Goal: Complete application form: Complete application form

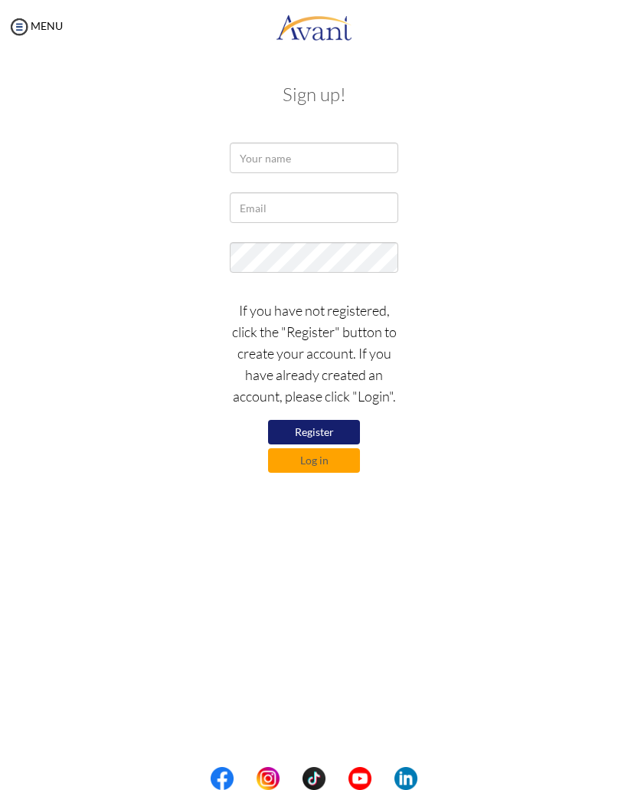
click at [339, 424] on button "Register" at bounding box center [314, 432] width 92 height 25
click at [334, 431] on button "Register" at bounding box center [314, 432] width 92 height 25
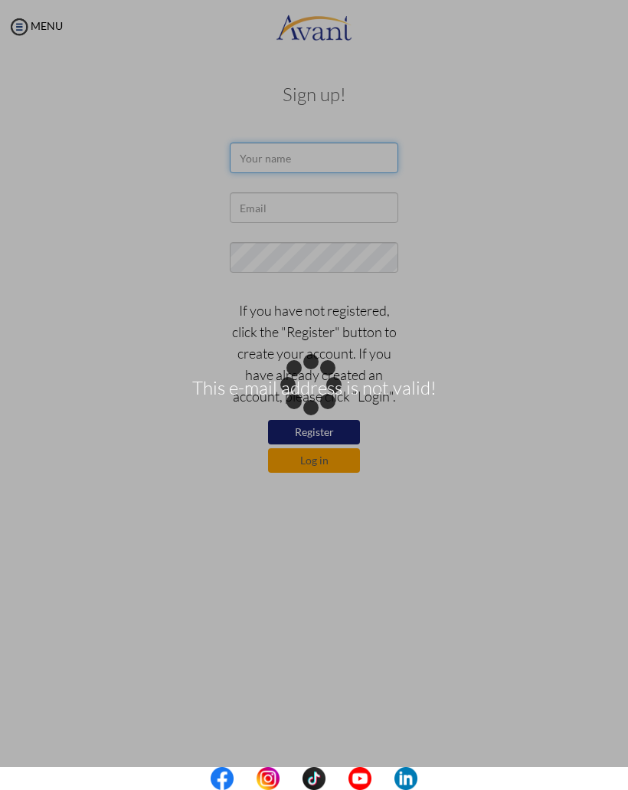
click at [342, 159] on input "text" at bounding box center [314, 157] width 168 height 31
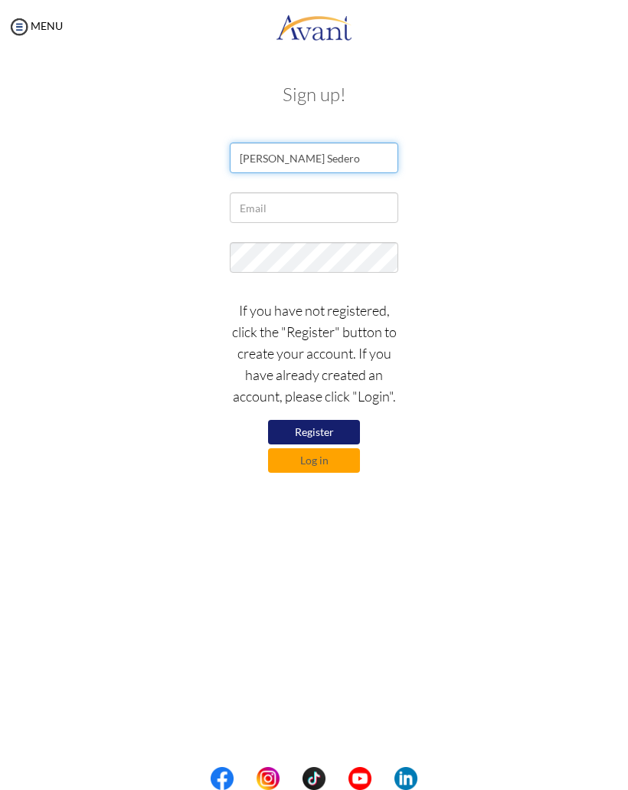
type input "Vernice Sedero"
click at [325, 199] on input "text" at bounding box center [314, 207] width 168 height 31
type input "geevernicern@gmail.com"
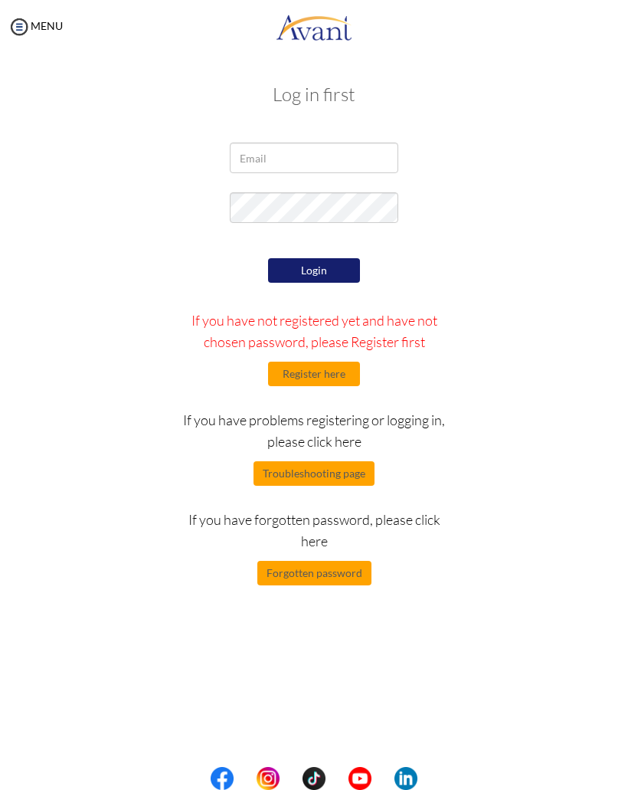
click at [338, 380] on button "Register here" at bounding box center [314, 373] width 92 height 25
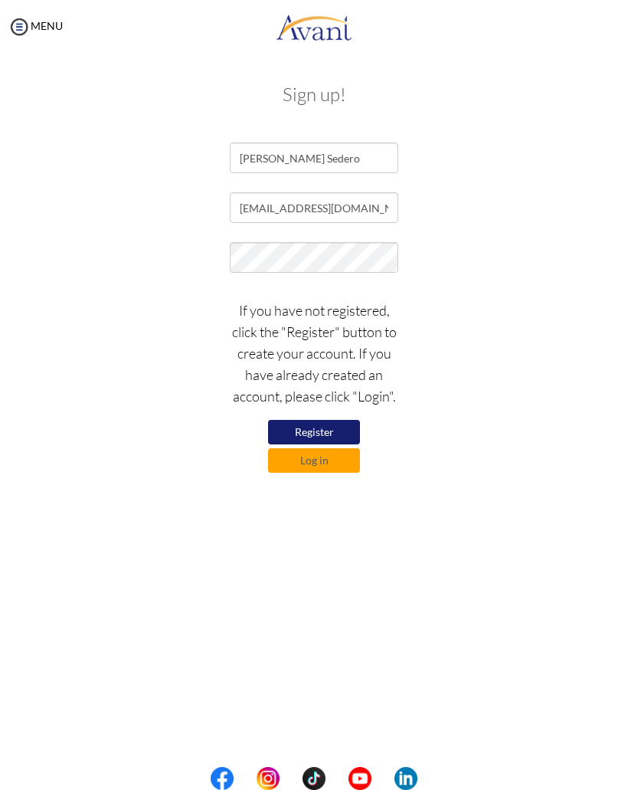
click at [339, 422] on button "Register" at bounding box center [314, 432] width 92 height 25
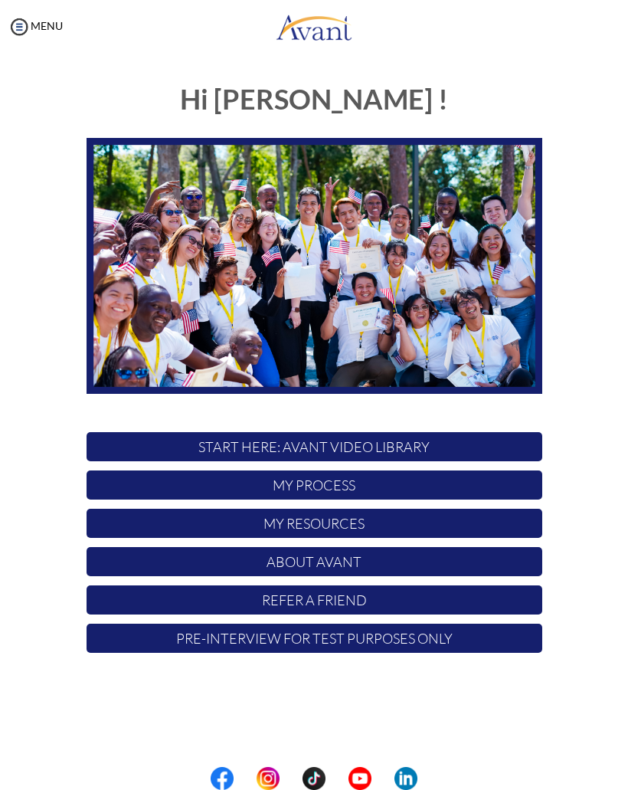
click at [489, 492] on p "My Process" at bounding box center [315, 484] width 456 height 29
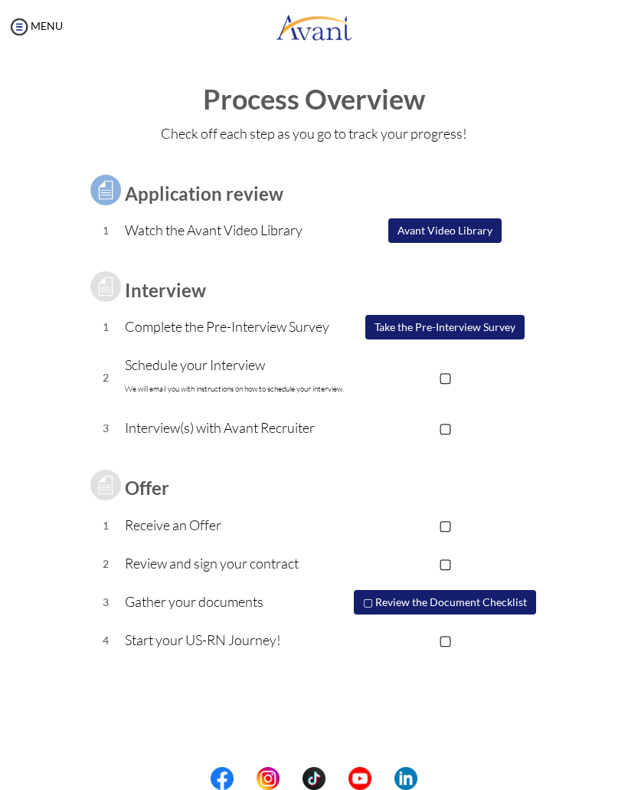
click at [25, 22] on img at bounding box center [19, 26] width 23 height 23
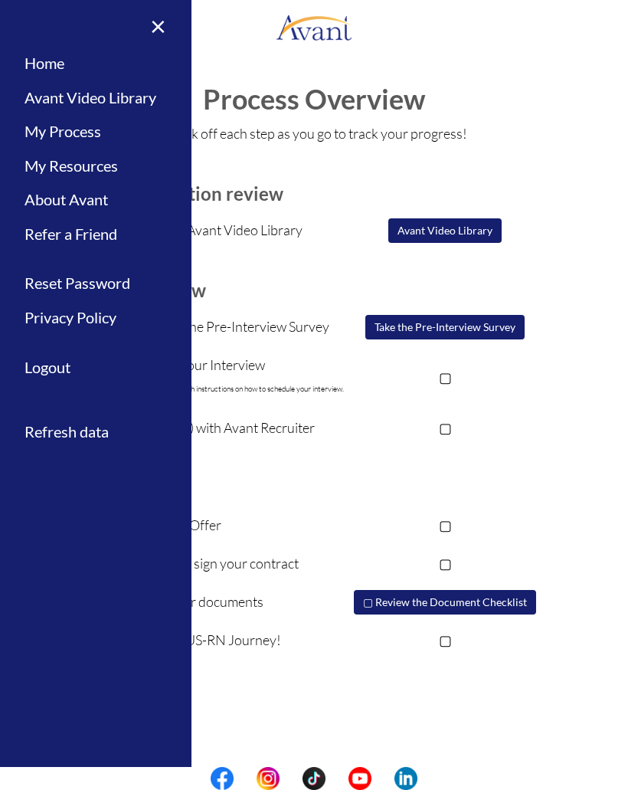
click at [568, 402] on div "Application review 1 Watch the Avant Video Library ▢ Avant Video Library Interv…" at bounding box center [314, 406] width 574 height 506
click at [161, 23] on link "×" at bounding box center [149, 25] width 47 height 51
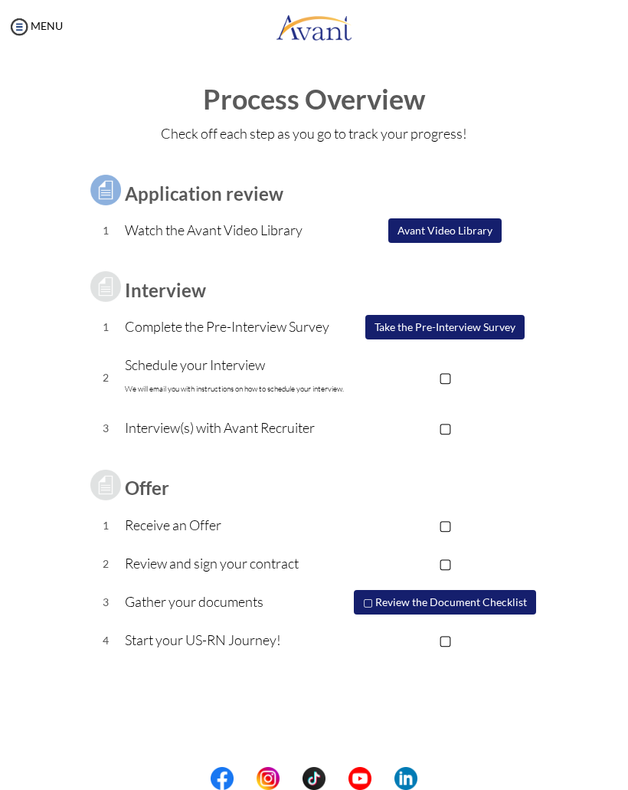
click at [500, 323] on button "Take the Pre-Interview Survey" at bounding box center [444, 327] width 159 height 25
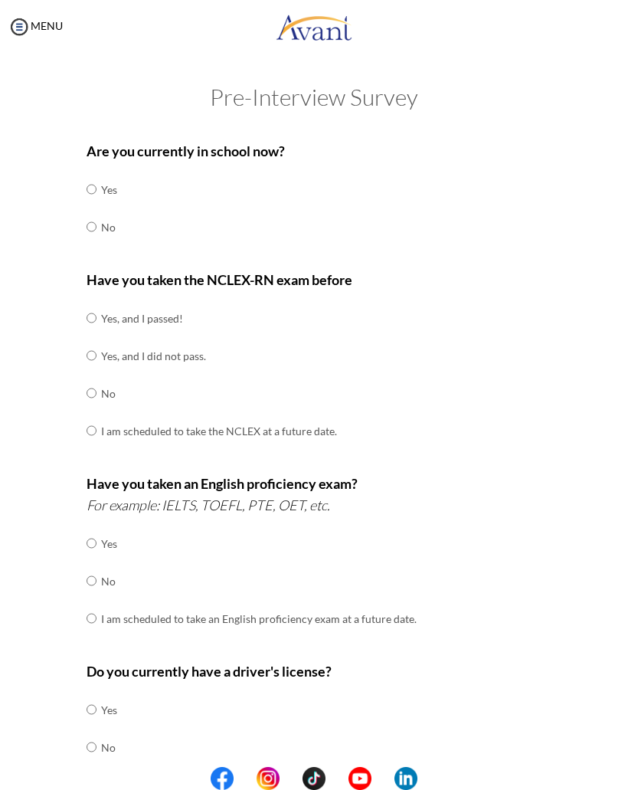
click at [97, 204] on input "radio" at bounding box center [92, 189] width 10 height 31
radio input "true"
click at [90, 313] on input "radio" at bounding box center [92, 318] width 10 height 31
radio input "true"
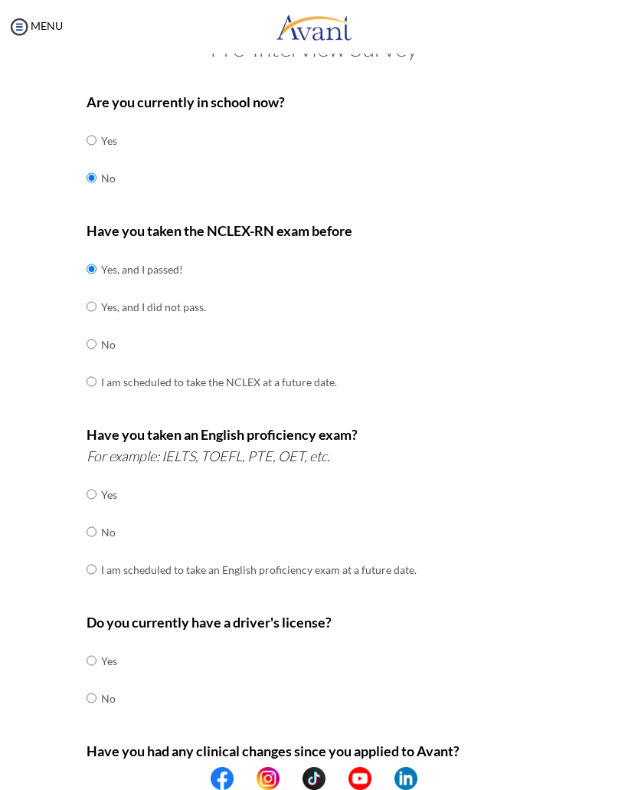
scroll to position [50, 0]
click at [94, 509] on input "radio" at bounding box center [92, 493] width 10 height 31
radio input "true"
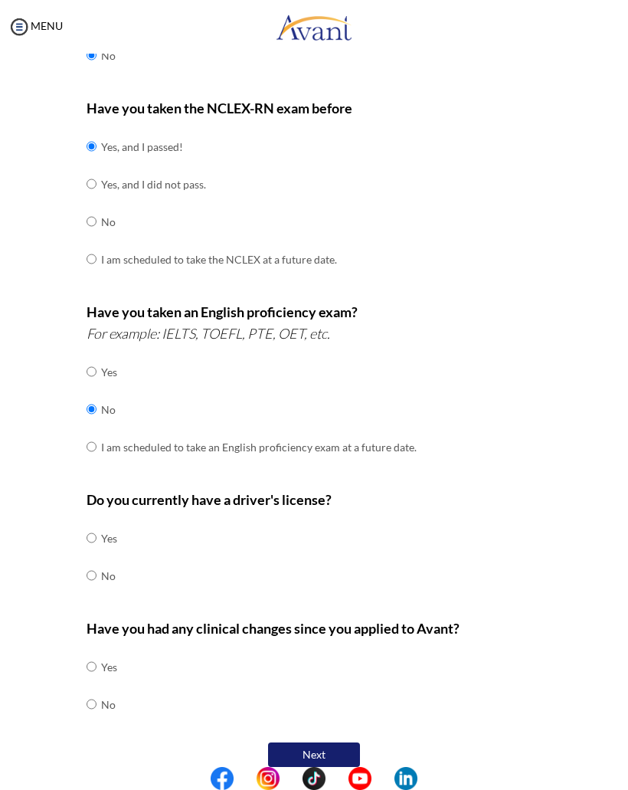
scroll to position [171, 0]
click at [94, 554] on input "radio" at bounding box center [92, 538] width 10 height 31
radio input "true"
click at [97, 682] on input "radio" at bounding box center [92, 667] width 10 height 31
radio input "true"
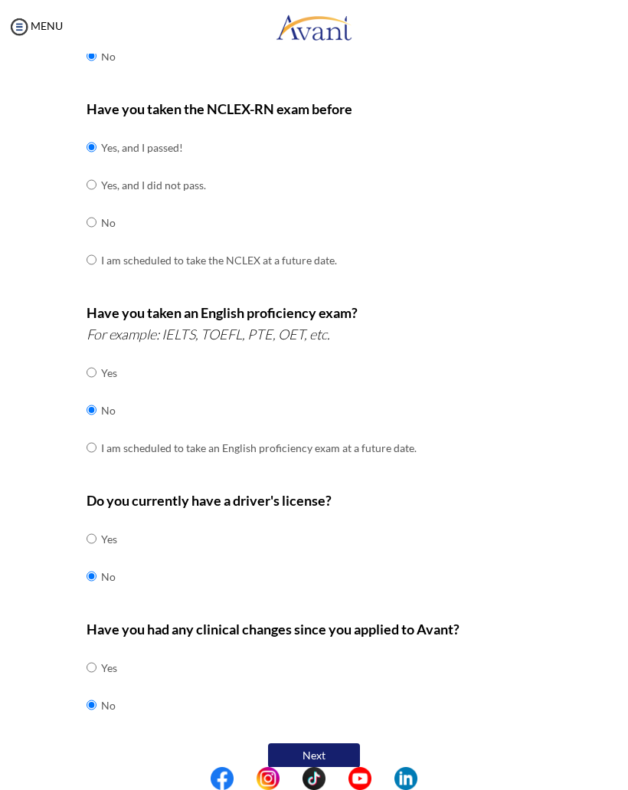
click at [326, 743] on button "Next" at bounding box center [314, 755] width 92 height 25
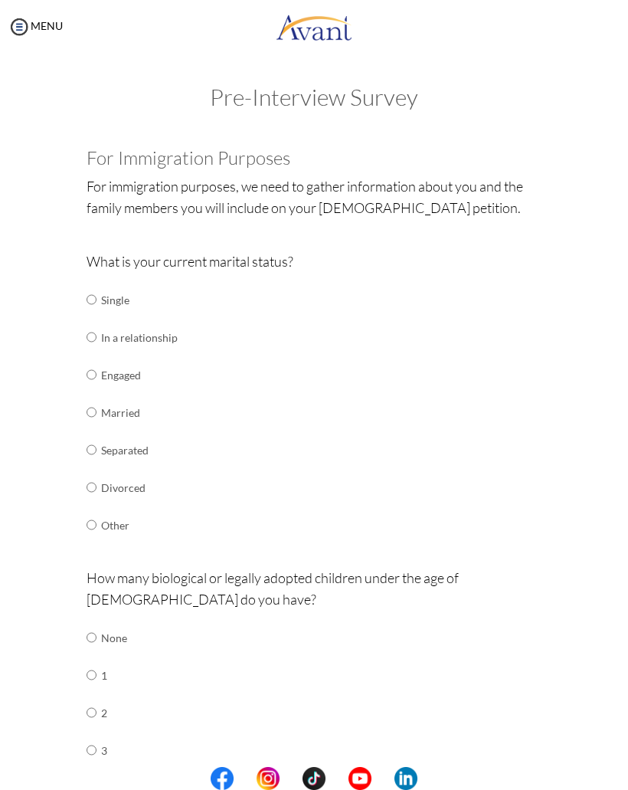
click at [95, 315] on input "radio" at bounding box center [92, 299] width 10 height 31
radio input "true"
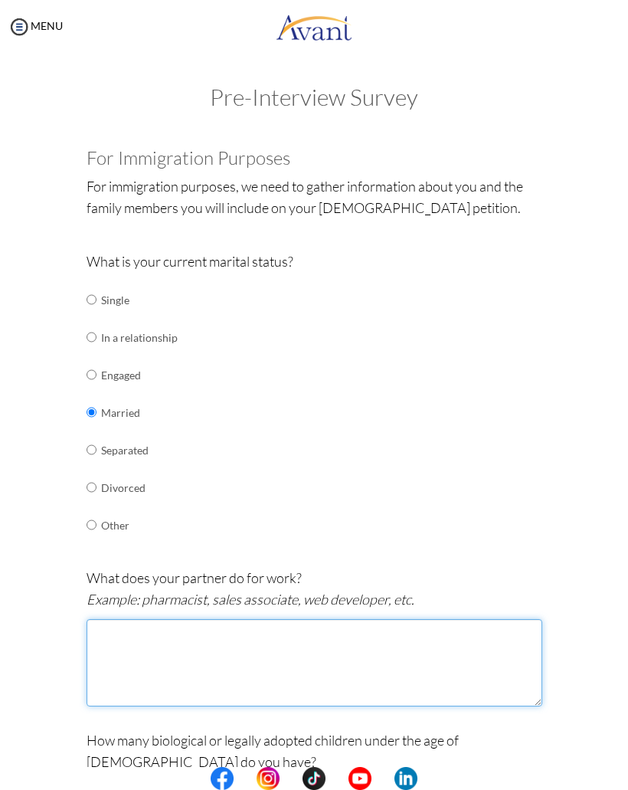
click at [366, 650] on textarea at bounding box center [315, 662] width 456 height 87
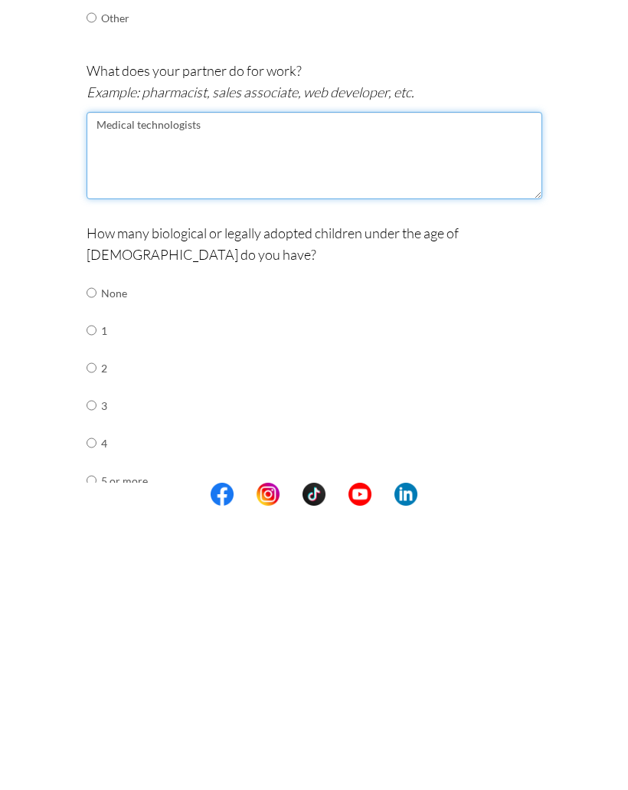
scroll to position [256, 0]
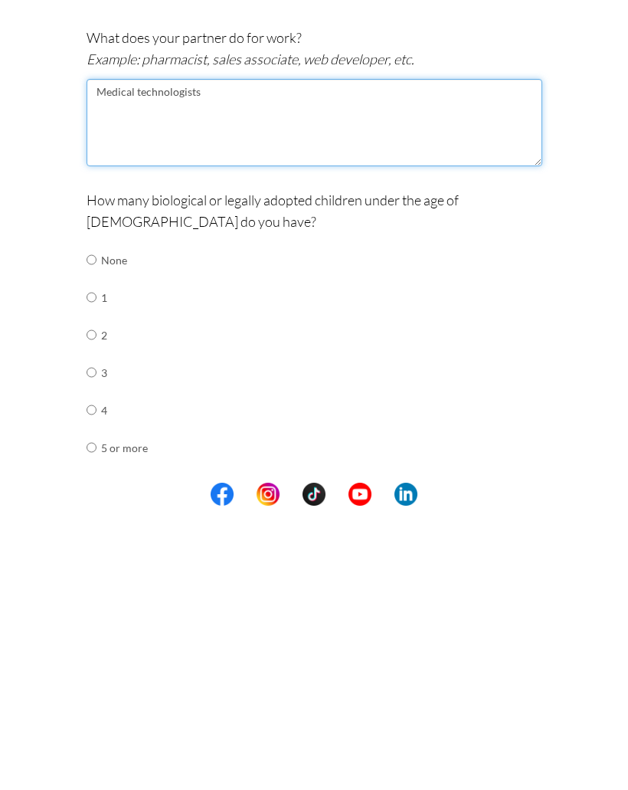
type textarea "Medical technologists"
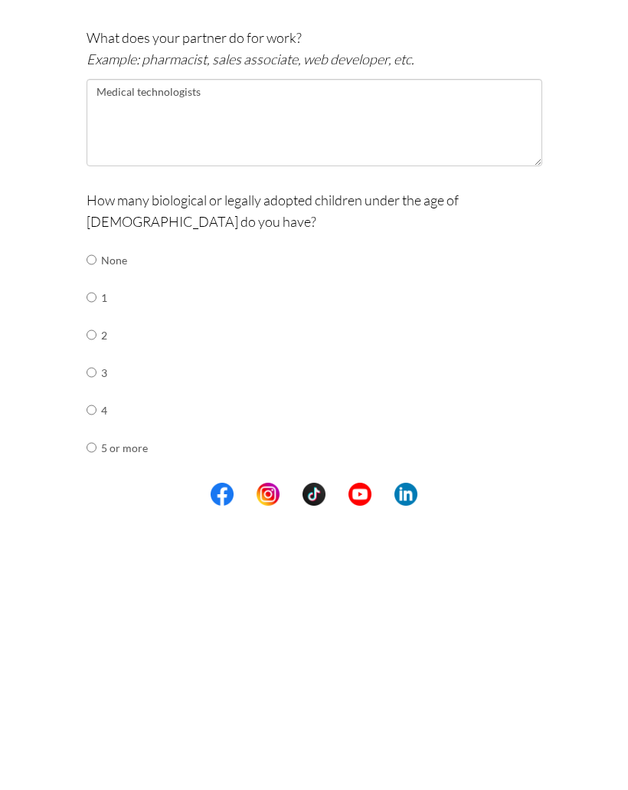
click at [91, 528] on input "radio" at bounding box center [92, 543] width 10 height 31
radio input "true"
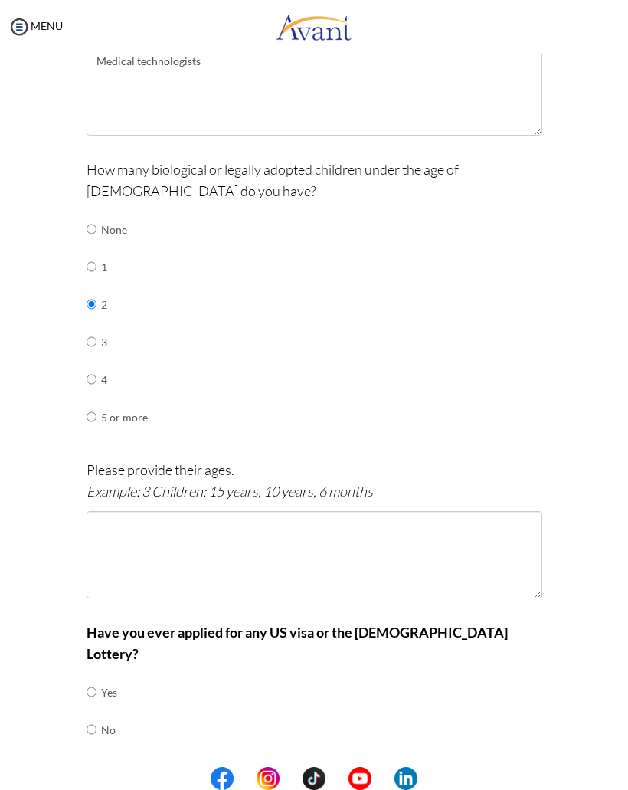
scroll to position [571, 0]
click at [89, 686] on input "radio" at bounding box center [92, 691] width 10 height 31
radio input "true"
click at [384, 767] on button "Next" at bounding box center [364, 779] width 92 height 25
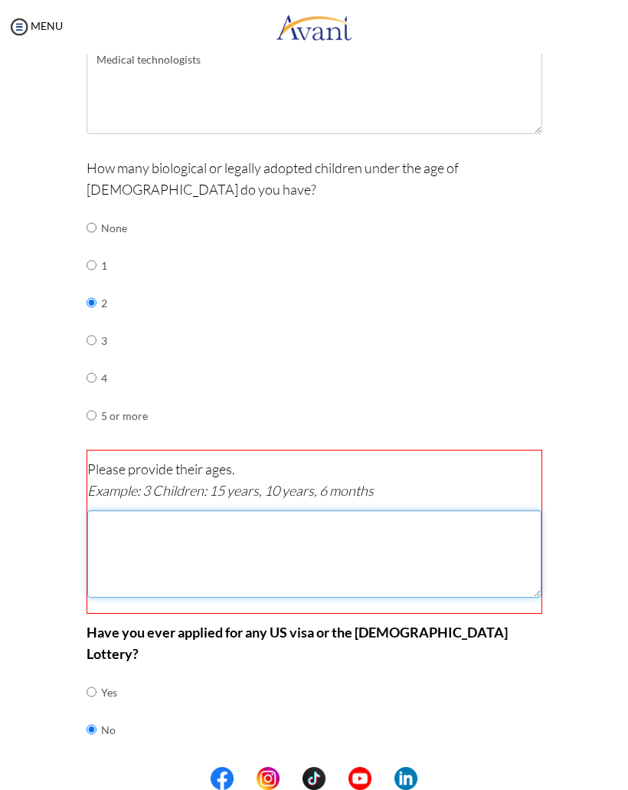
click at [427, 532] on textarea at bounding box center [314, 553] width 454 height 87
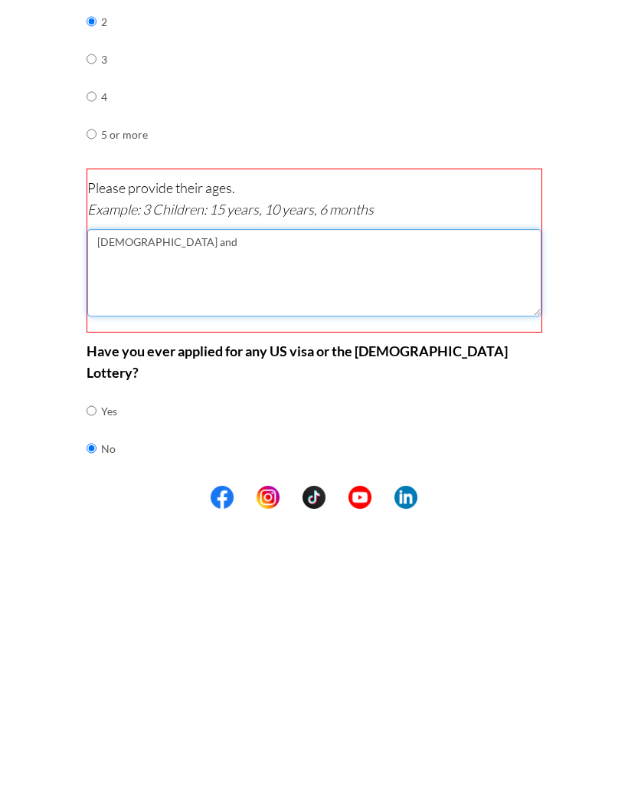
click at [106, 510] on textarea "[DEMOGRAPHIC_DATA] and" at bounding box center [314, 553] width 454 height 87
click at [187, 510] on textarea "[DEMOGRAPHIC_DATA] and" at bounding box center [314, 553] width 454 height 87
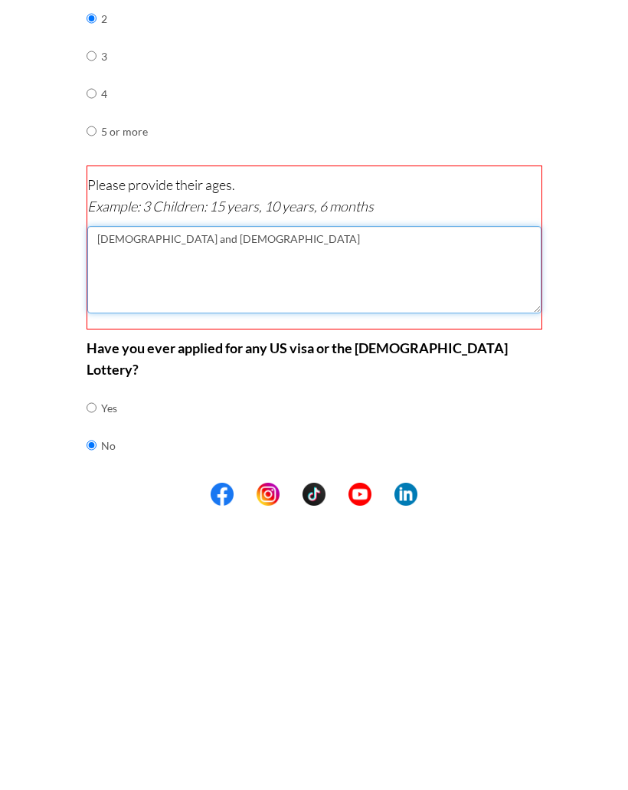
type textarea "[DEMOGRAPHIC_DATA] and [DEMOGRAPHIC_DATA]"
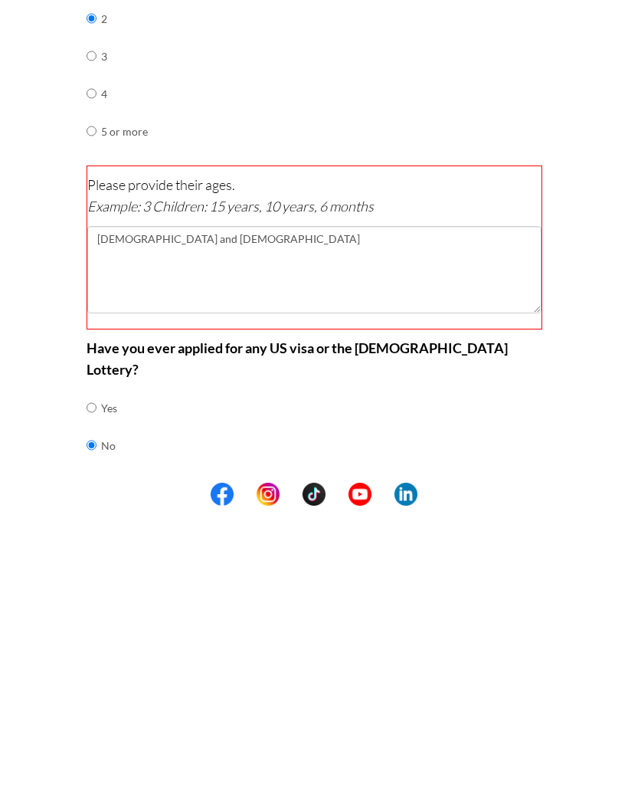
click at [388, 767] on button "Next" at bounding box center [364, 779] width 92 height 25
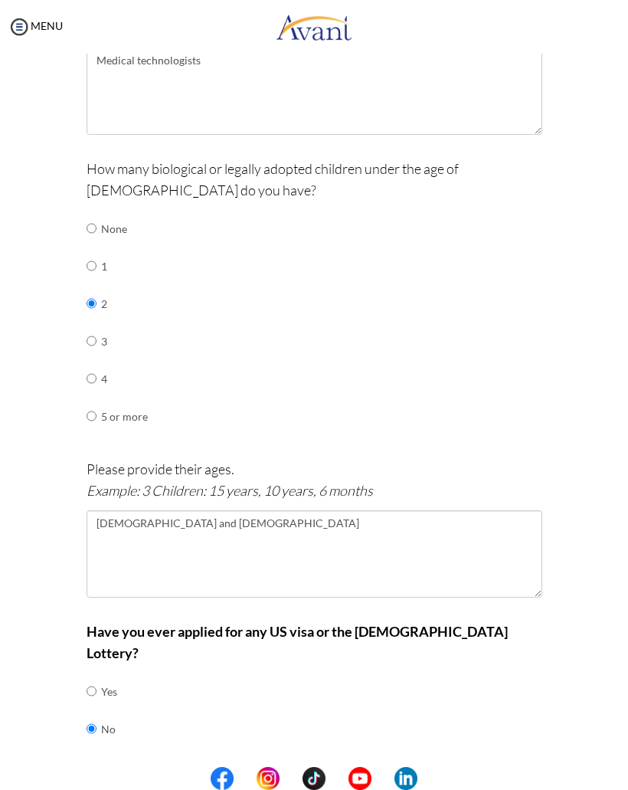
scroll to position [0, 0]
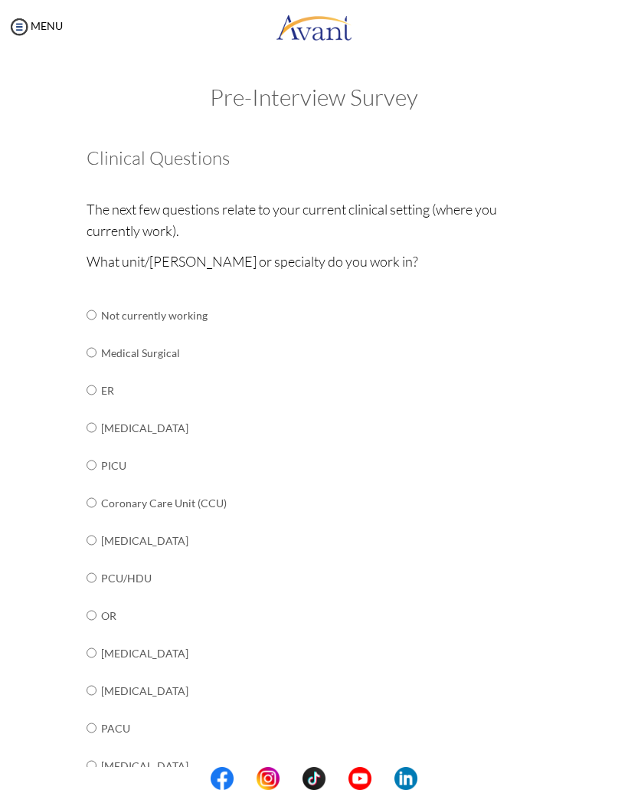
click at [81, 390] on div "Are you currently in school now? Yes No Have you taken the NCLEX-RN exam before…" at bounding box center [314, 613] width 479 height 962
click at [94, 330] on input "radio" at bounding box center [92, 314] width 10 height 31
radio input "true"
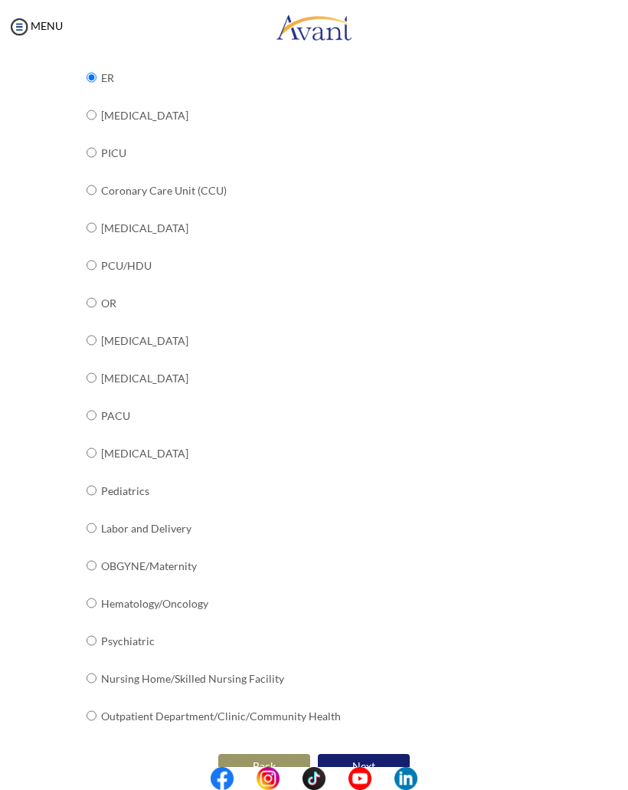
click at [362, 754] on button "Next" at bounding box center [364, 766] width 92 height 25
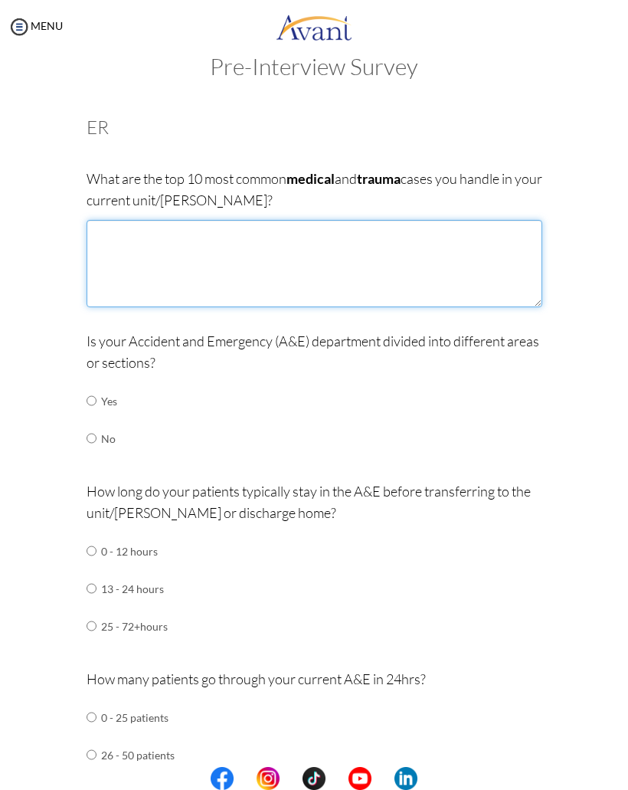
click at [328, 239] on textarea at bounding box center [315, 263] width 456 height 87
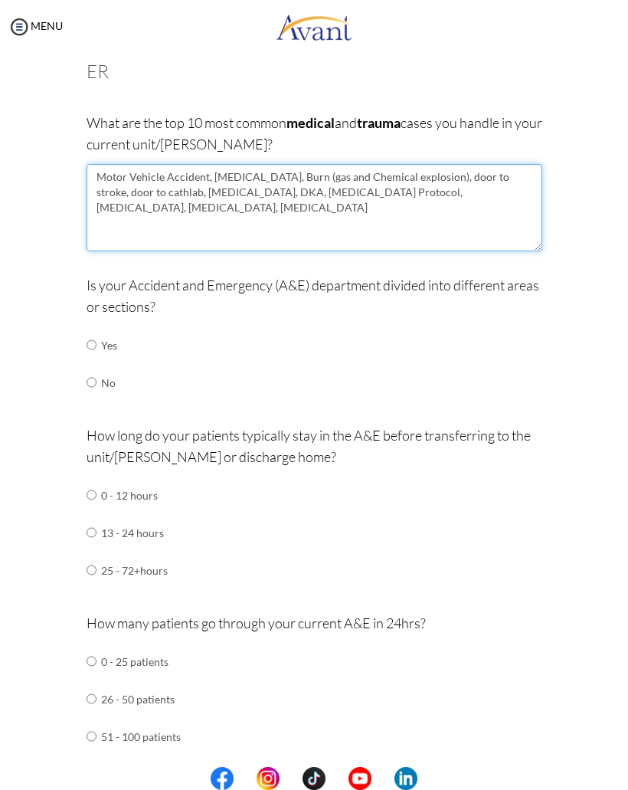
scroll to position [89, 0]
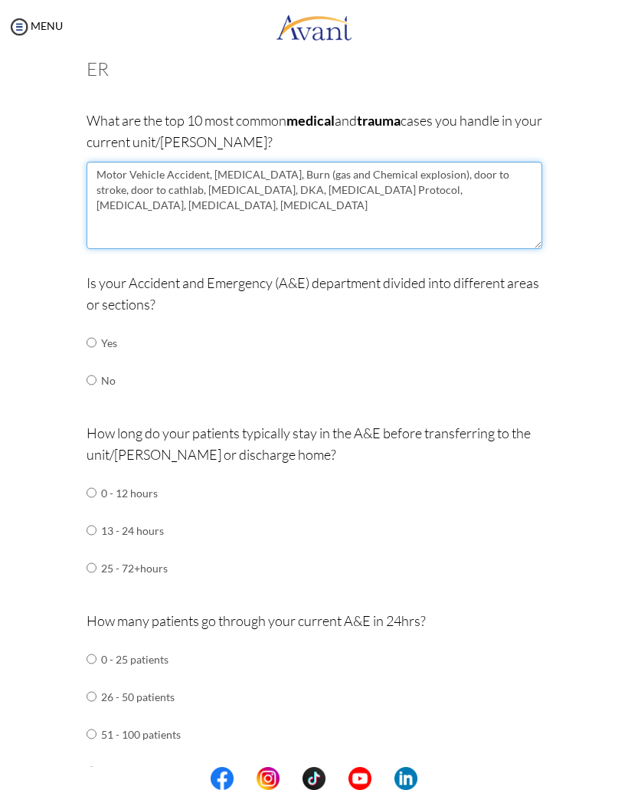
type textarea "Motor Vehicle Accident, [MEDICAL_DATA], Burn (gas and Chemical explosion), door…"
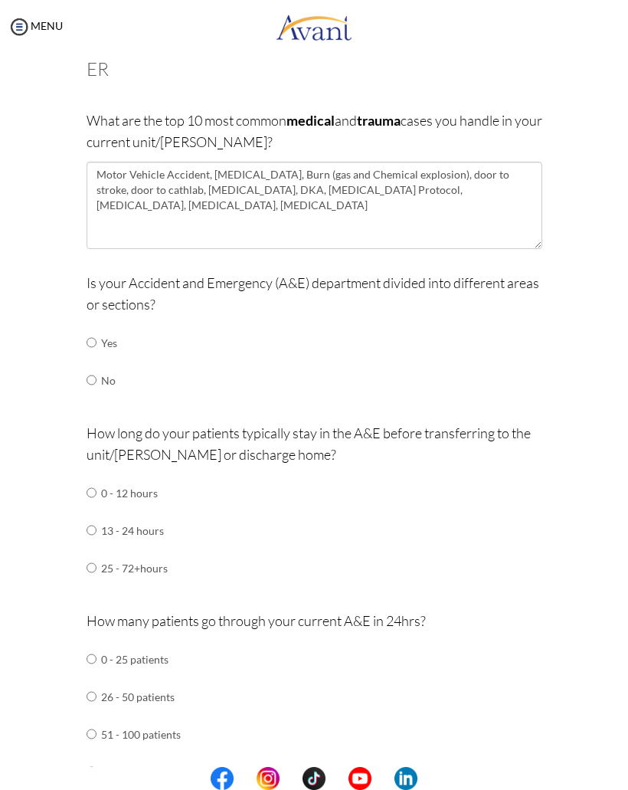
click at [93, 336] on input "radio" at bounding box center [92, 342] width 10 height 31
radio input "true"
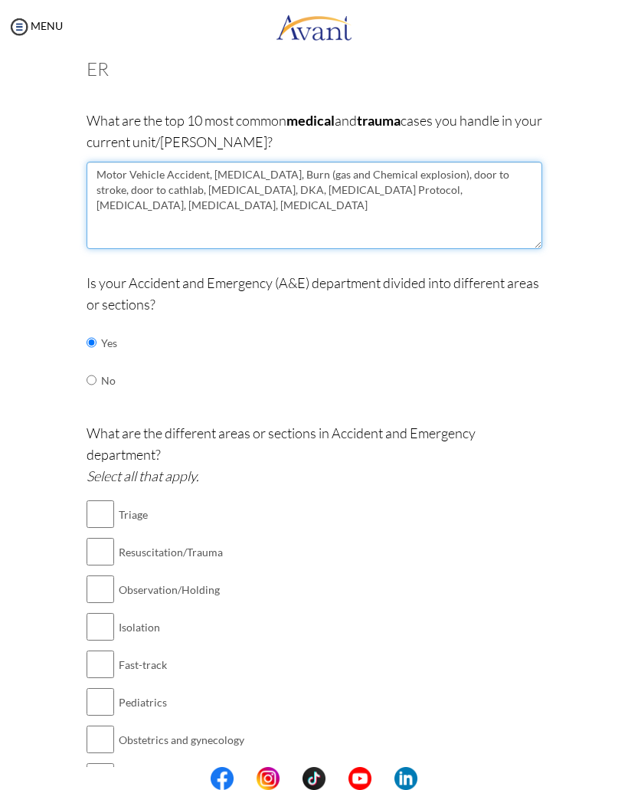
click at [476, 192] on textarea "Motor Vehicle Accident, [MEDICAL_DATA], Burn (gas and Chemical explosion), door…" at bounding box center [315, 205] width 456 height 87
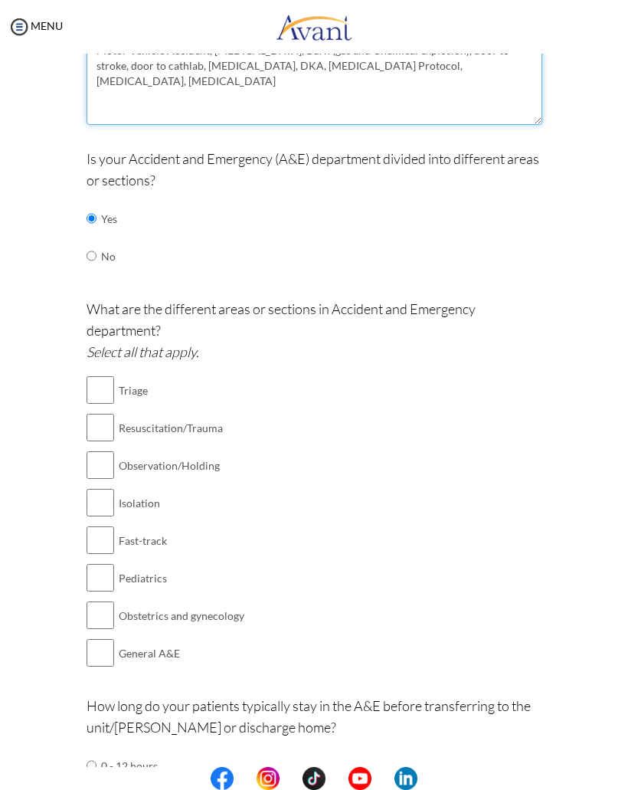
scroll to position [254, 0]
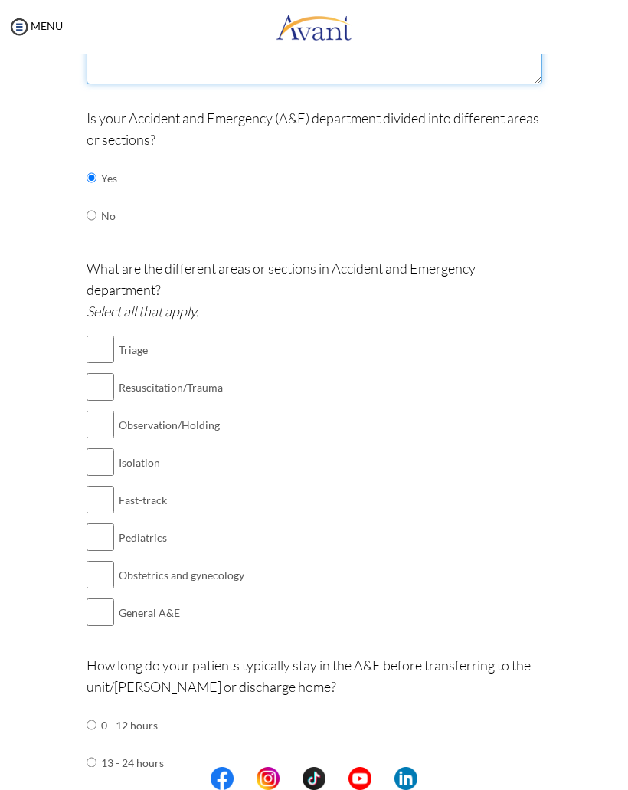
type textarea "Motor Vehicle Accident, [MEDICAL_DATA], Burn (gas and Chemical explosion), door…"
click at [109, 343] on input "checkbox" at bounding box center [101, 349] width 28 height 31
checkbox input "true"
click at [107, 375] on input "checkbox" at bounding box center [101, 386] width 28 height 31
checkbox input "true"
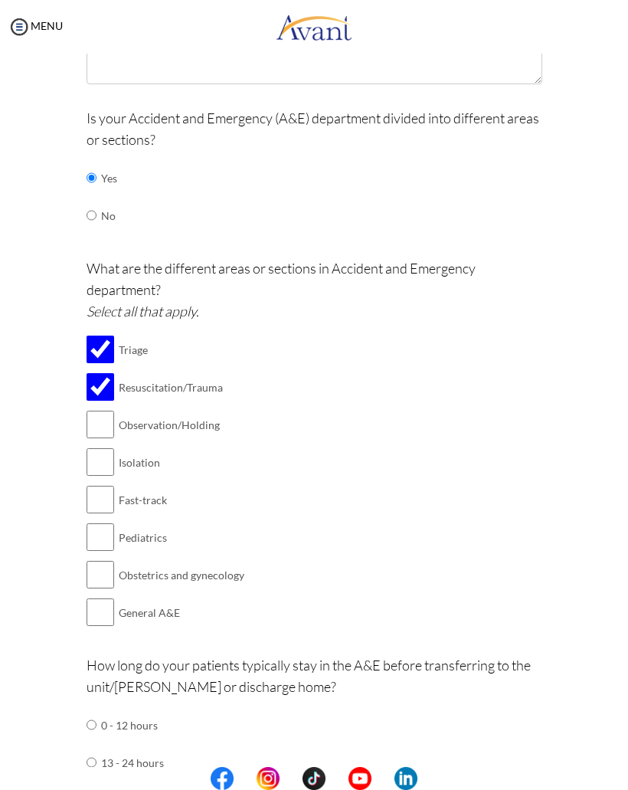
click at [97, 453] on input "checkbox" at bounding box center [101, 462] width 28 height 31
checkbox input "true"
click at [97, 493] on input "checkbox" at bounding box center [101, 499] width 28 height 31
checkbox input "true"
click at [104, 420] on input "checkbox" at bounding box center [101, 424] width 28 height 31
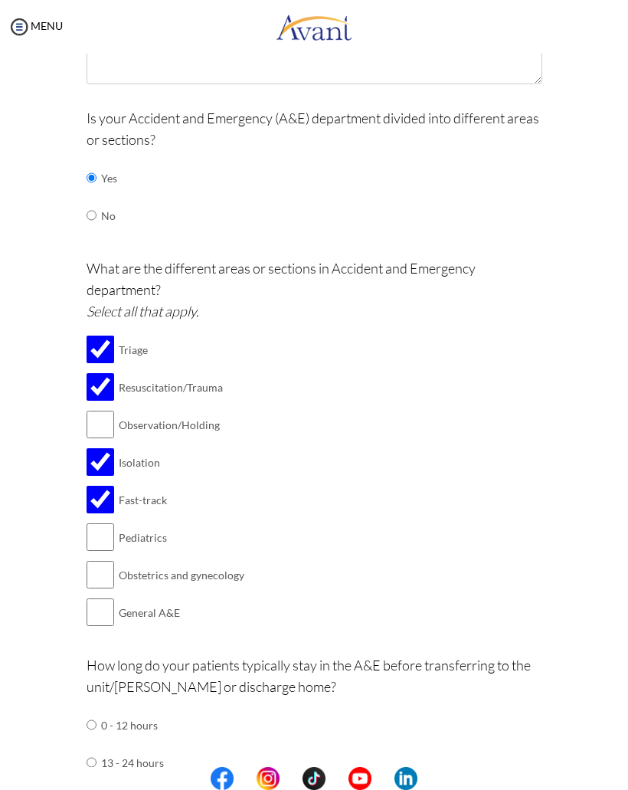
checkbox input "true"
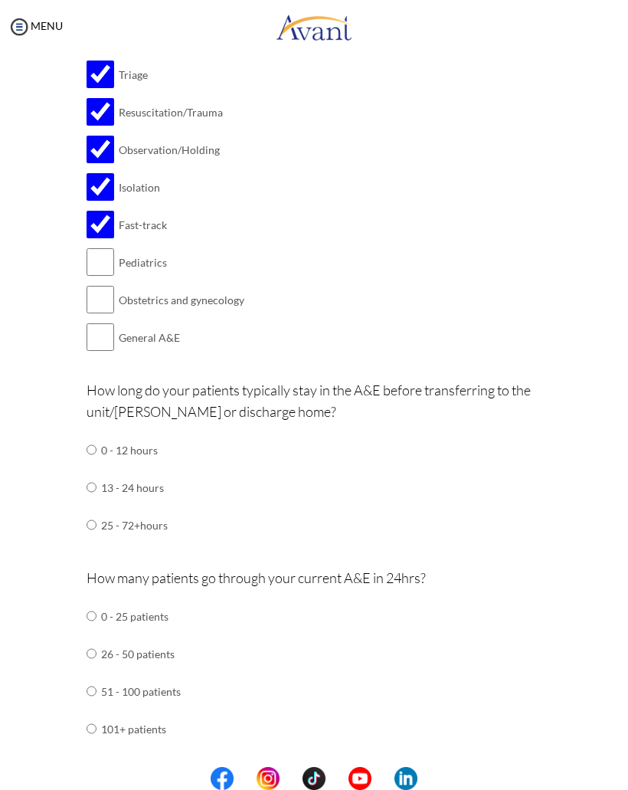
scroll to position [547, 0]
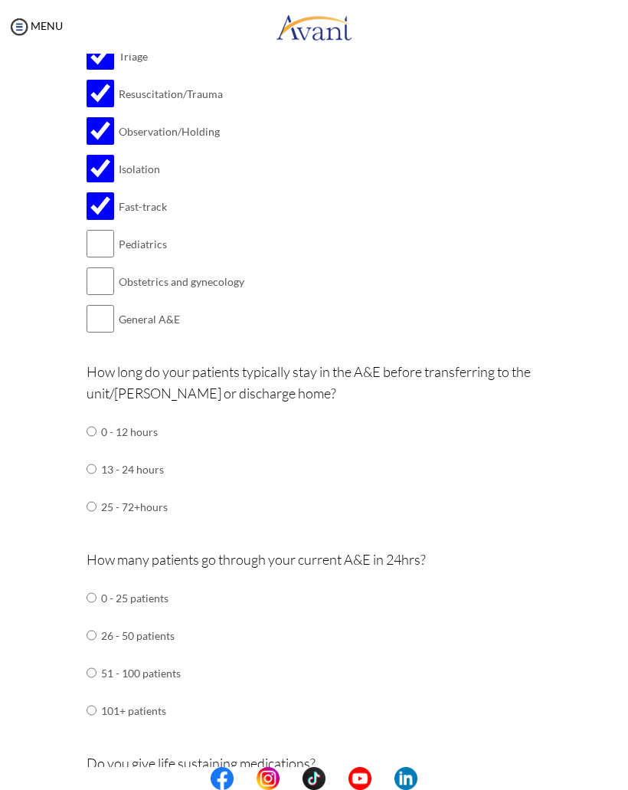
click at [97, 447] on input "radio" at bounding box center [92, 431] width 10 height 31
radio input "true"
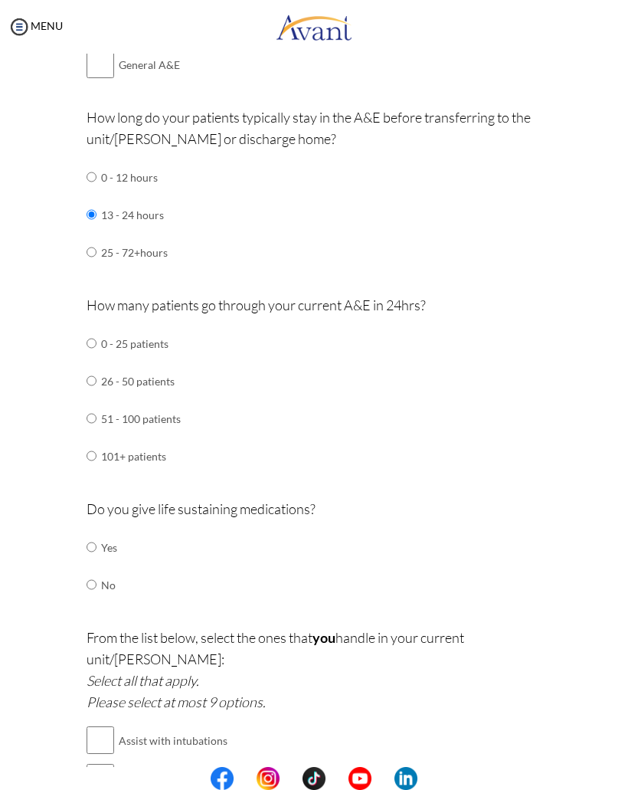
scroll to position [804, 0]
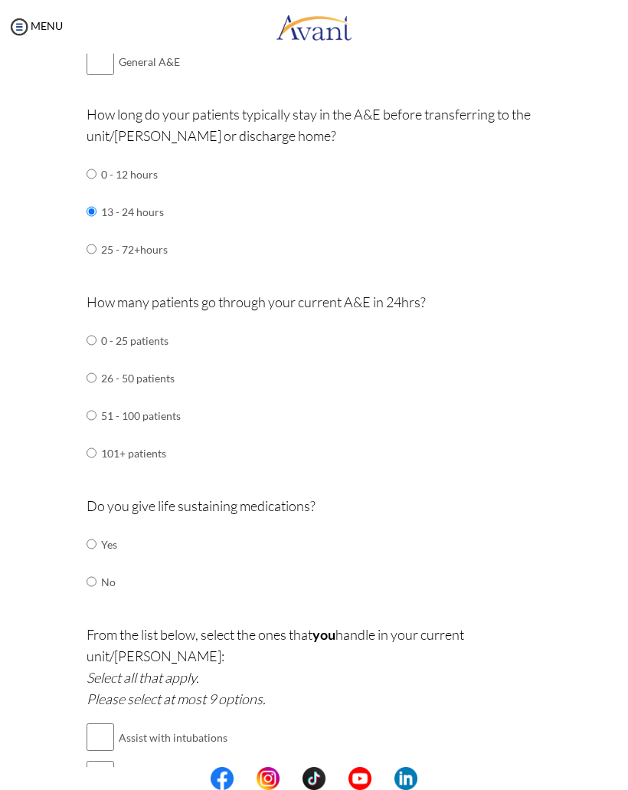
click at [95, 355] on input "radio" at bounding box center [92, 340] width 10 height 31
radio input "true"
click at [94, 355] on input "radio" at bounding box center [92, 340] width 10 height 31
radio input "true"
click at [94, 528] on input "radio" at bounding box center [92, 543] width 10 height 31
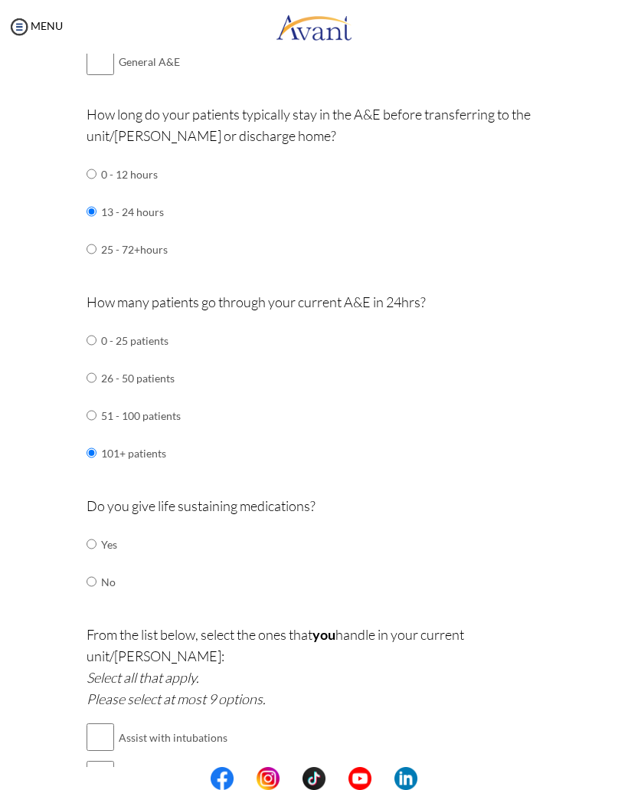
radio input "true"
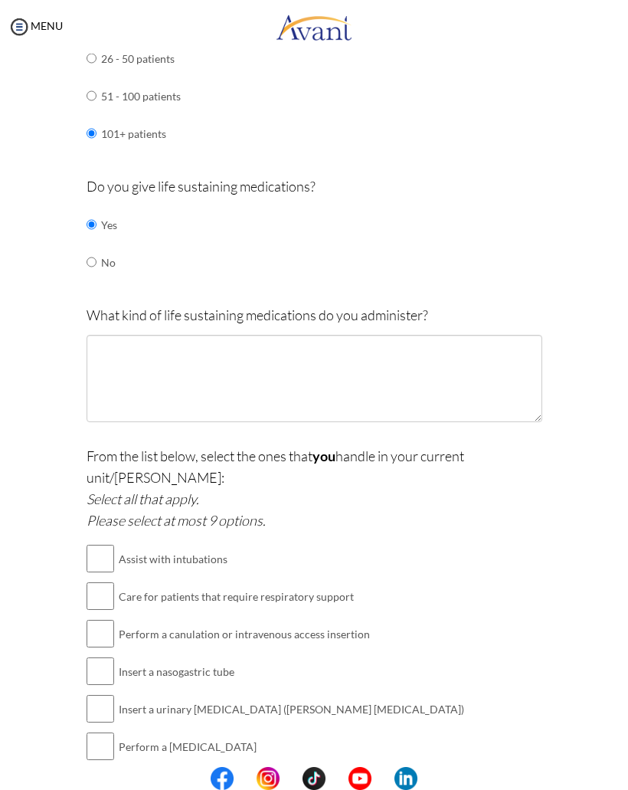
scroll to position [1123, 0]
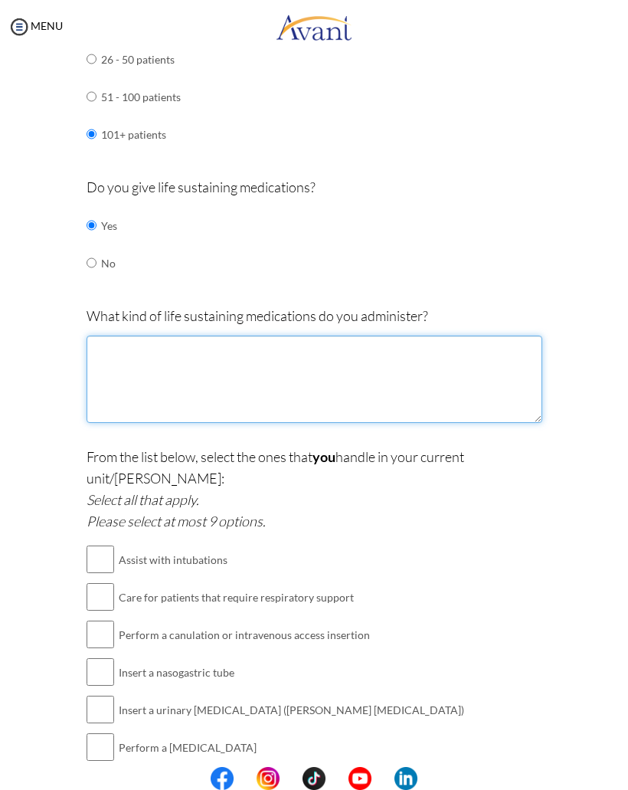
click at [467, 346] on textarea at bounding box center [315, 378] width 456 height 87
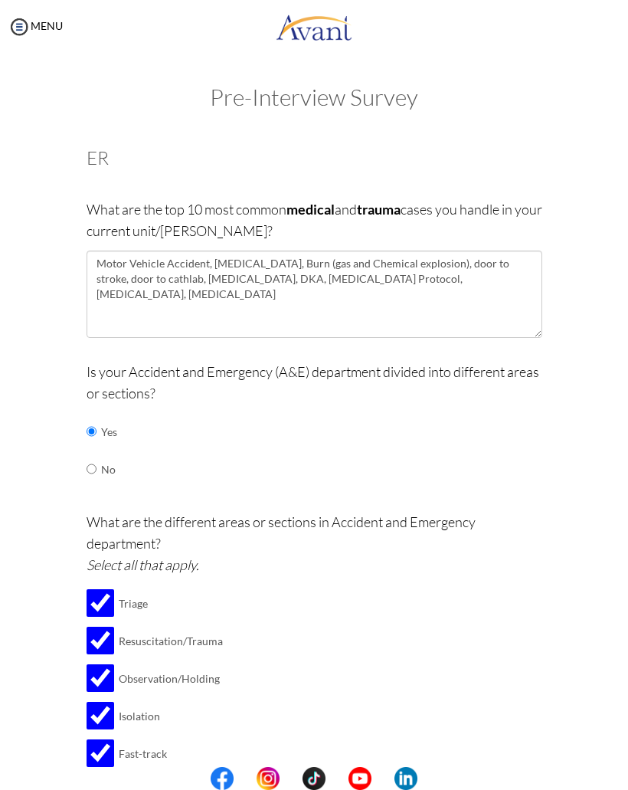
scroll to position [37, 0]
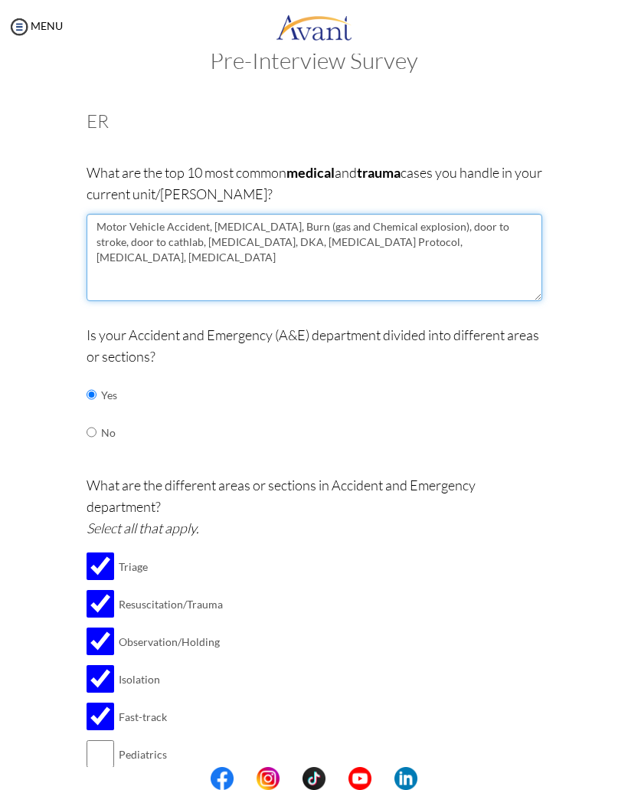
click at [417, 248] on textarea "Motor Vehicle Accident, [MEDICAL_DATA], Burn (gas and Chemical explosion), door…" at bounding box center [315, 257] width 456 height 87
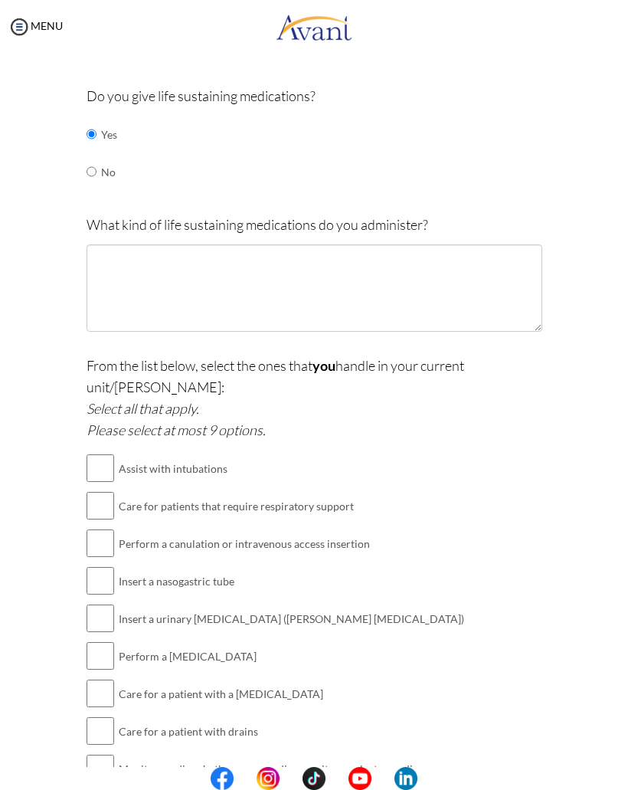
scroll to position [1215, 0]
type textarea "Motor Vehicle Accident, [MEDICAL_DATA], Burn (gas and Chemical explosion), door…"
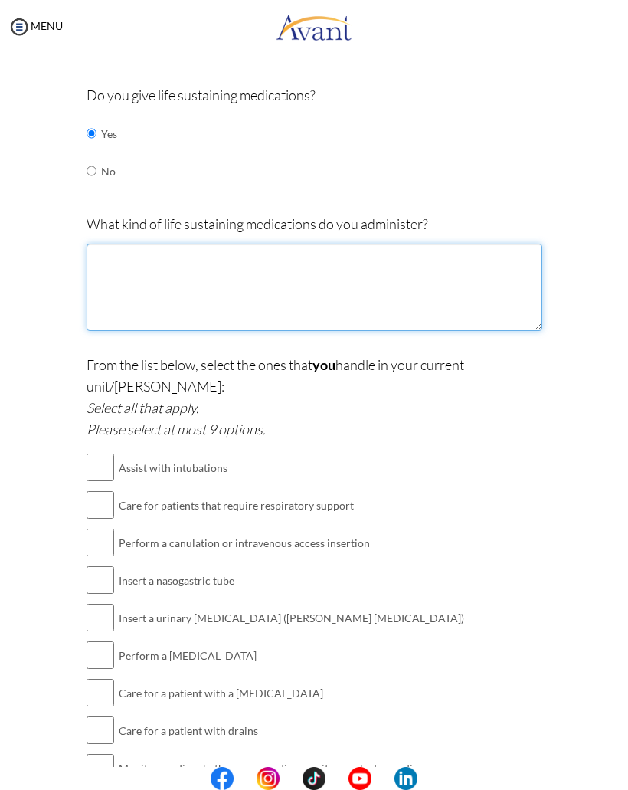
click at [433, 266] on textarea at bounding box center [315, 287] width 456 height 87
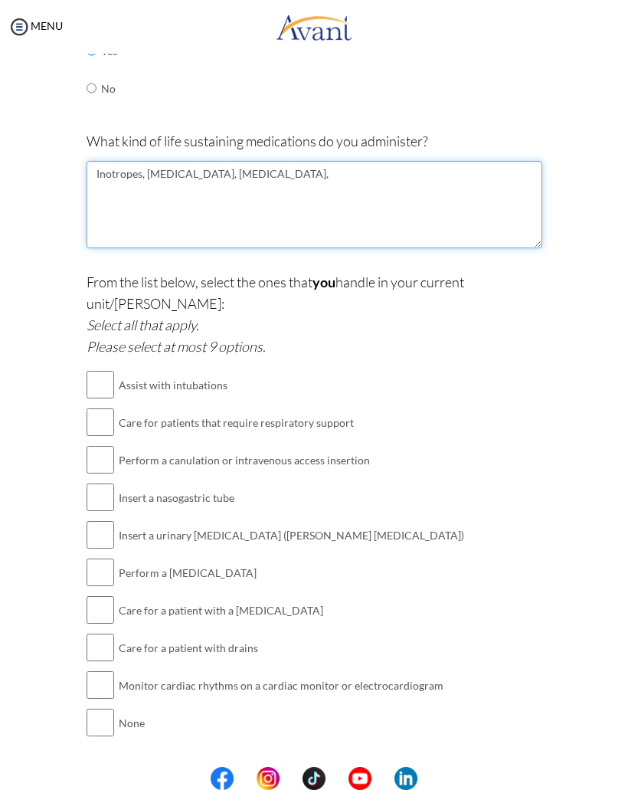
scroll to position [1297, 0]
type textarea "Inotropes, [MEDICAL_DATA], [MEDICAL_DATA], ACS kit, [MEDICAL_DATA] drugs"
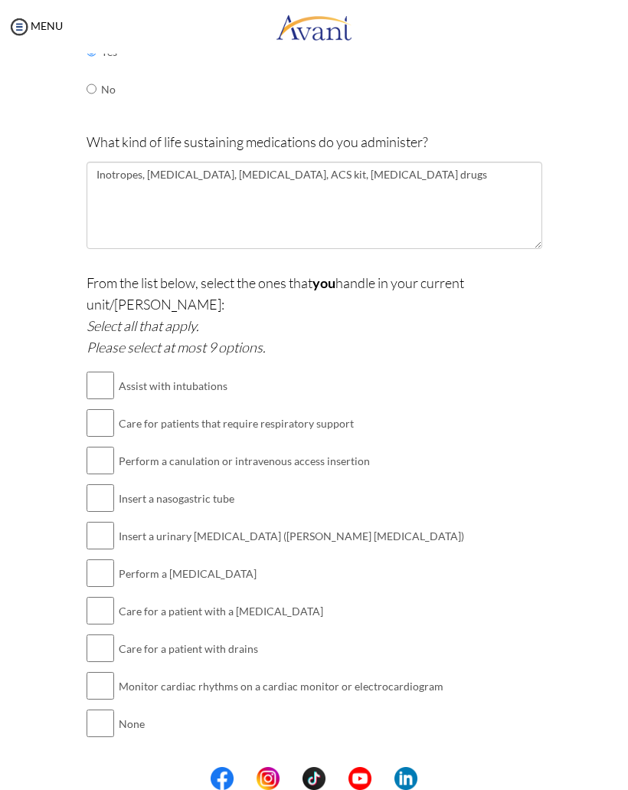
click at [106, 370] on input "checkbox" at bounding box center [101, 385] width 28 height 31
checkbox input "true"
click at [102, 407] on input "checkbox" at bounding box center [101, 422] width 28 height 31
checkbox input "true"
click at [95, 445] on input "checkbox" at bounding box center [101, 460] width 28 height 31
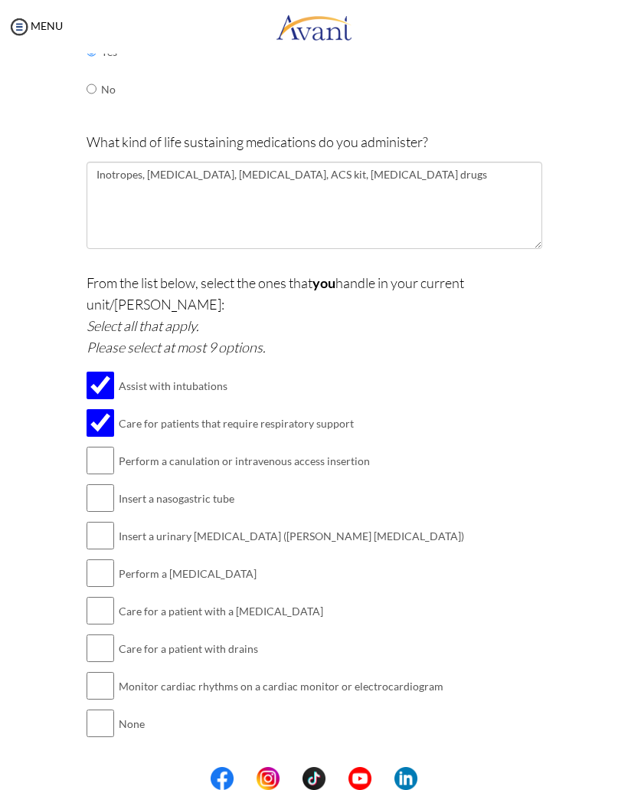
checkbox input "true"
click at [95, 483] on input "checkbox" at bounding box center [101, 498] width 28 height 31
checkbox input "true"
click at [100, 520] on input "checkbox" at bounding box center [101, 535] width 28 height 31
checkbox input "true"
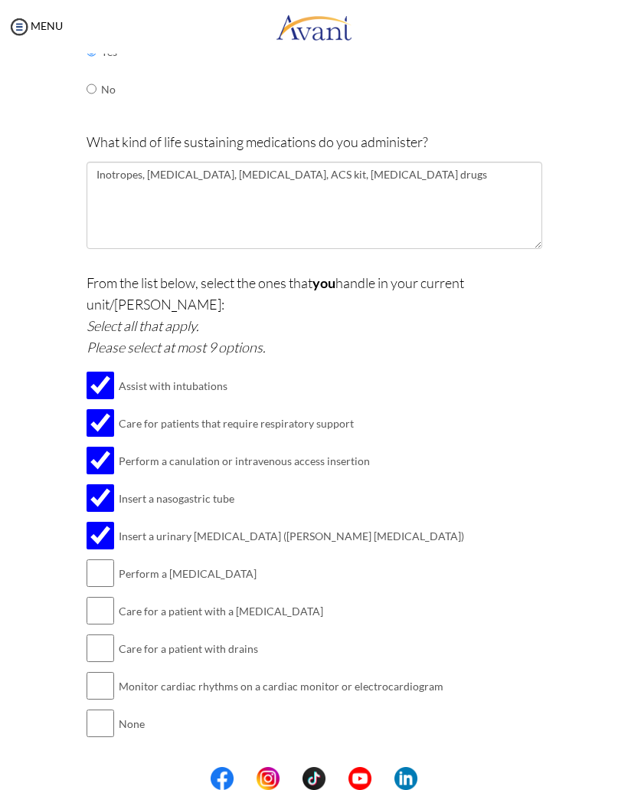
click at [111, 558] on input "checkbox" at bounding box center [101, 573] width 28 height 31
checkbox input "true"
click at [103, 595] on input "checkbox" at bounding box center [101, 610] width 28 height 31
checkbox input "true"
click at [106, 633] on input "checkbox" at bounding box center [101, 648] width 28 height 31
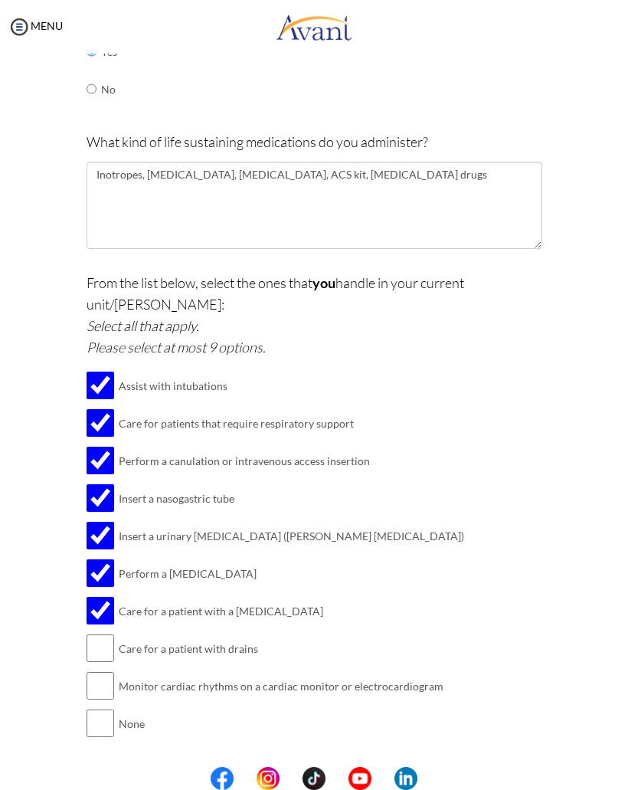
checkbox input "true"
click at [109, 670] on input "checkbox" at bounding box center [101, 685] width 28 height 31
checkbox input "true"
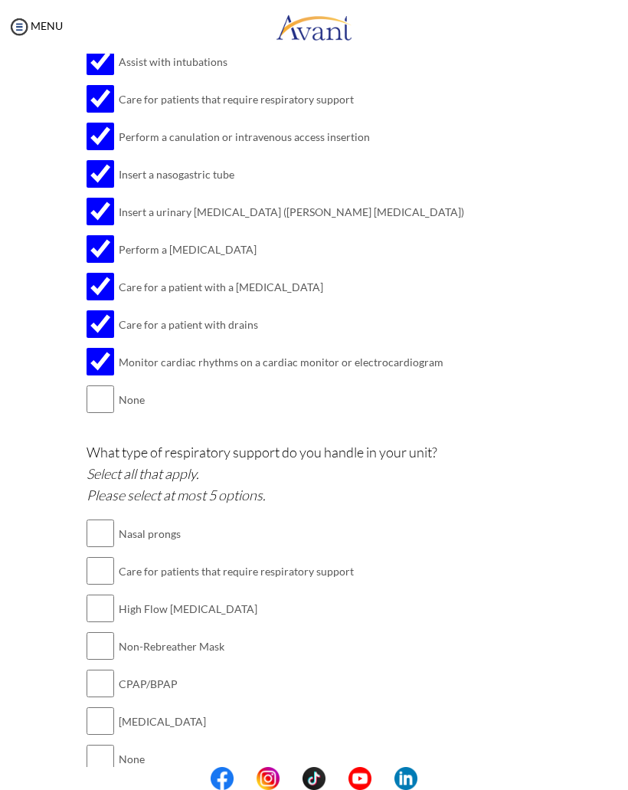
scroll to position [1618, 0]
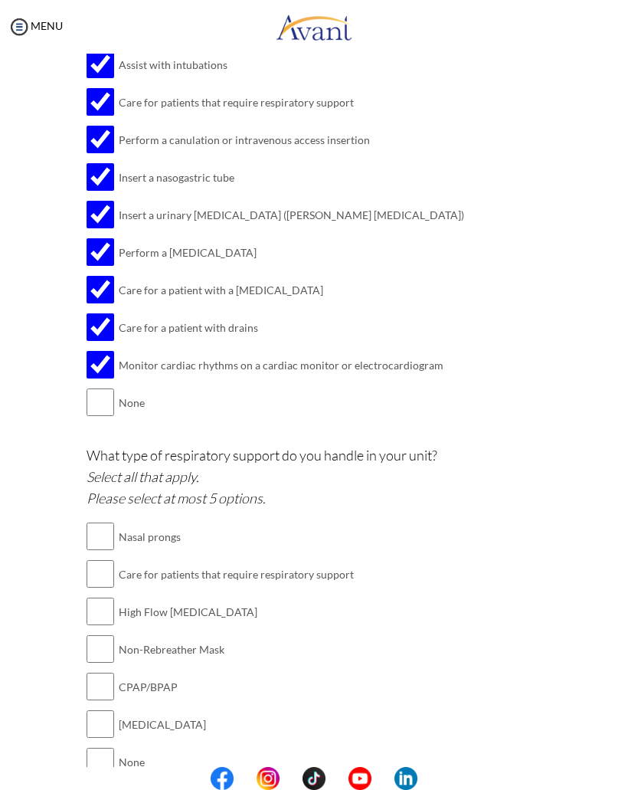
click at [111, 521] on input "checkbox" at bounding box center [101, 536] width 28 height 31
checkbox input "true"
click at [102, 558] on input "checkbox" at bounding box center [101, 573] width 28 height 31
checkbox input "true"
click at [105, 596] on input "checkbox" at bounding box center [101, 611] width 28 height 31
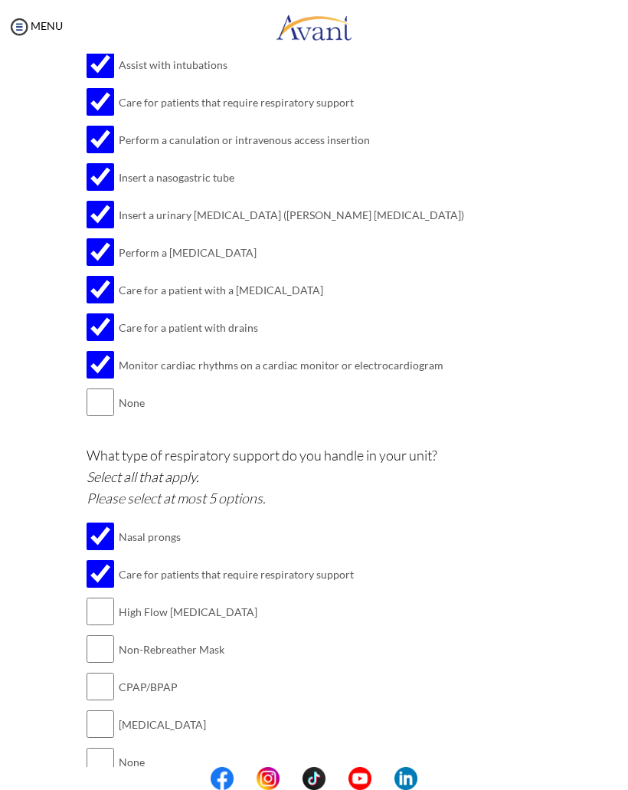
checkbox input "true"
click at [106, 633] on input "checkbox" at bounding box center [101, 648] width 28 height 31
checkbox input "true"
click at [96, 671] on input "checkbox" at bounding box center [101, 686] width 28 height 31
checkbox input "true"
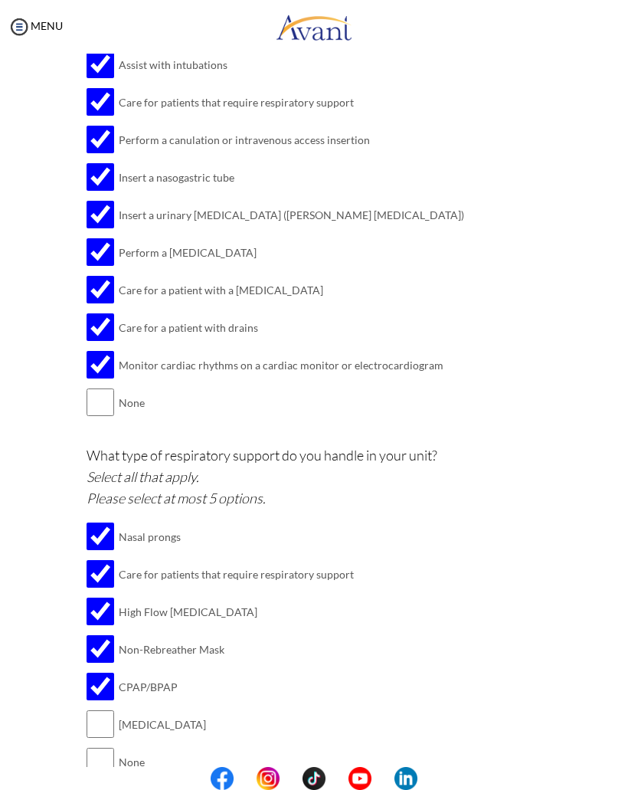
click at [106, 708] on input "checkbox" at bounding box center [101, 723] width 28 height 31
checkbox input "true"
